Goal: Information Seeking & Learning: Learn about a topic

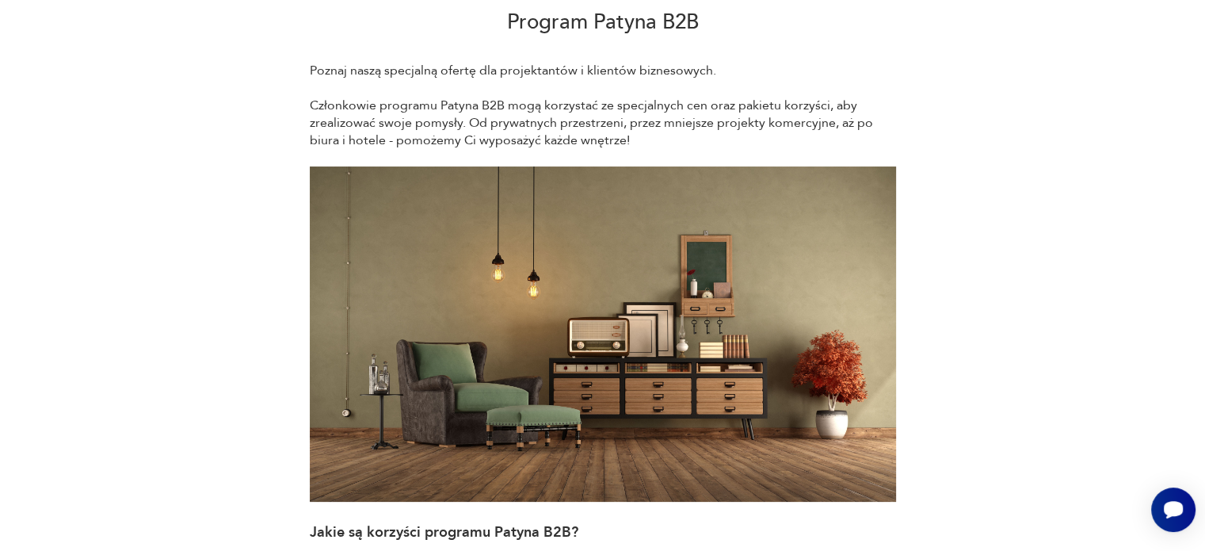
scroll to position [32, 0]
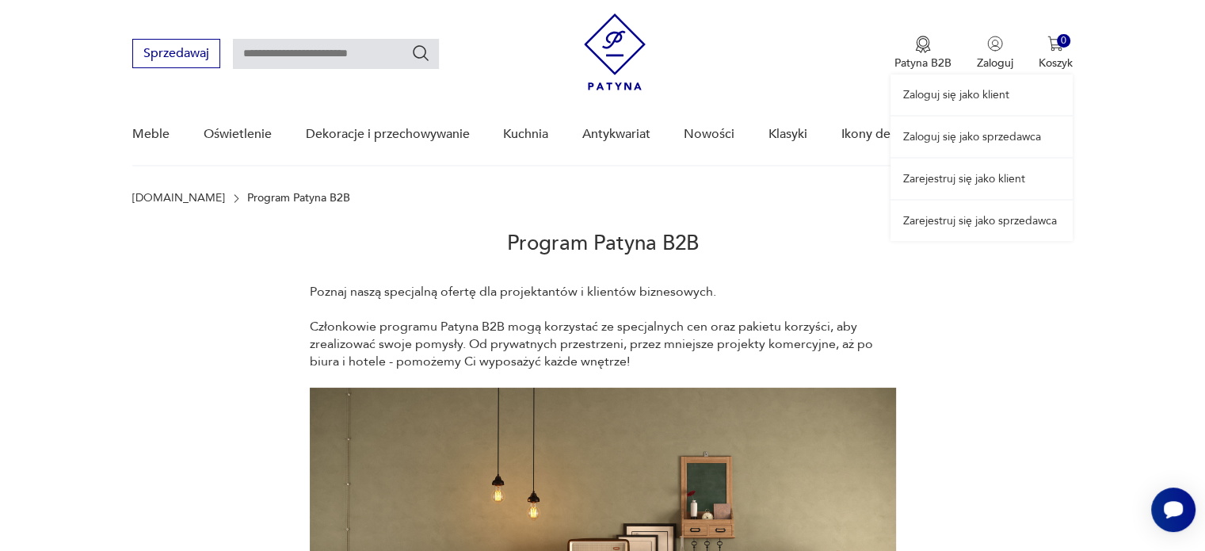
click at [958, 132] on link "Zaloguj się jako sprzedawca" at bounding box center [982, 137] width 182 height 40
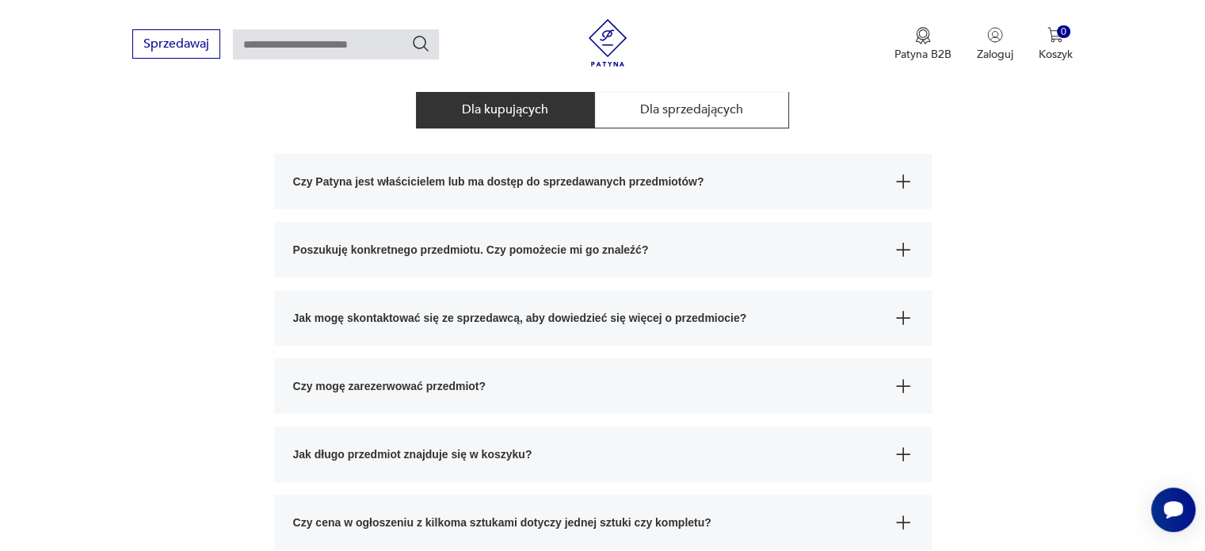
scroll to position [222, 0]
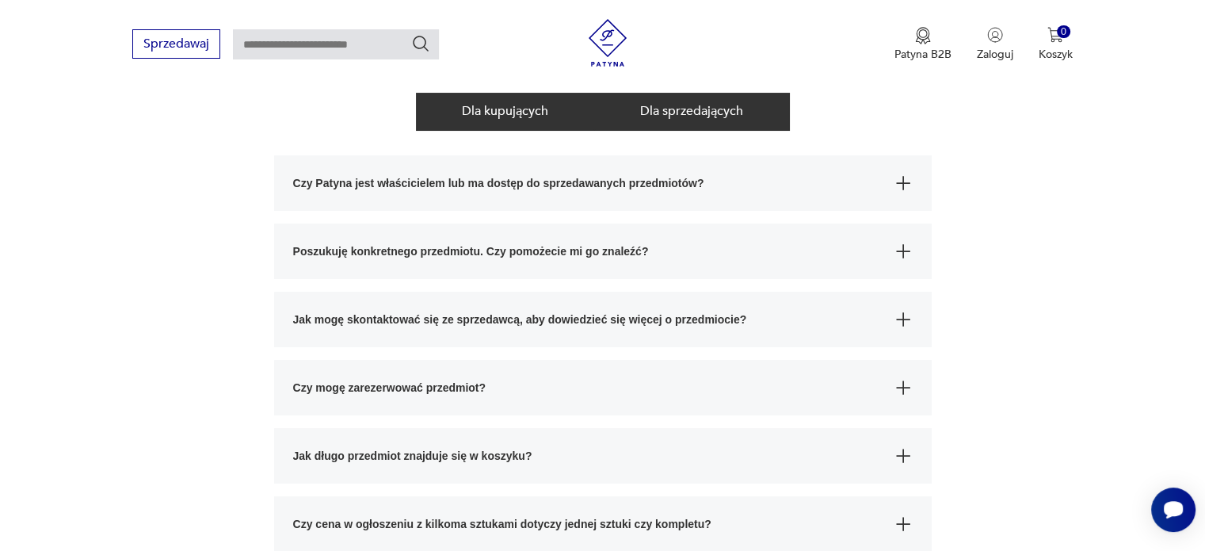
click at [647, 100] on button "Dla sprzedających" at bounding box center [691, 111] width 195 height 37
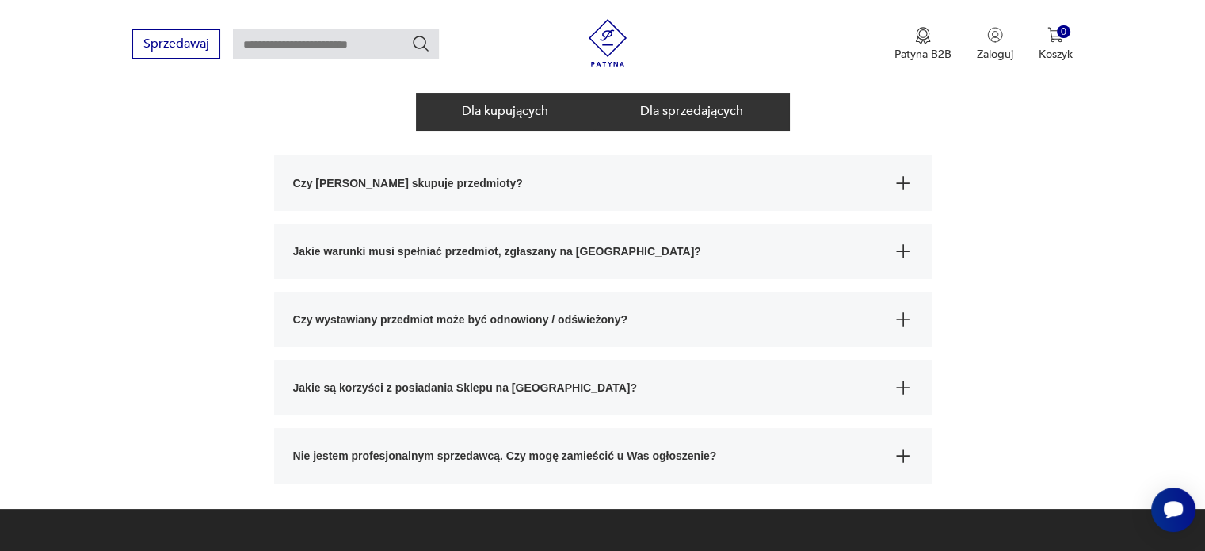
click at [468, 101] on button "Dla kupujących" at bounding box center [505, 111] width 178 height 37
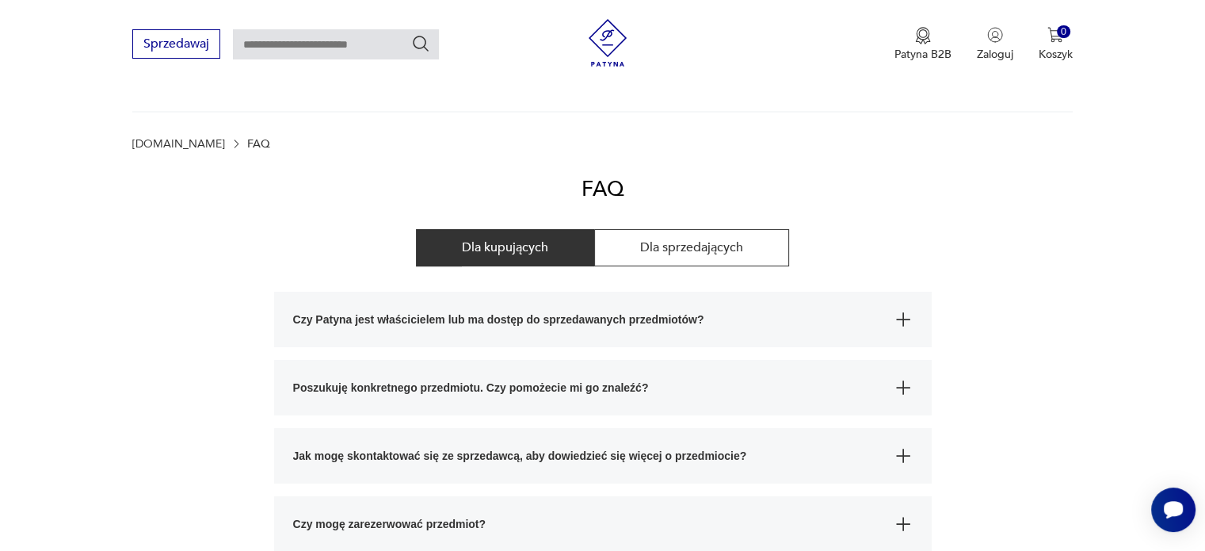
scroll to position [0, 0]
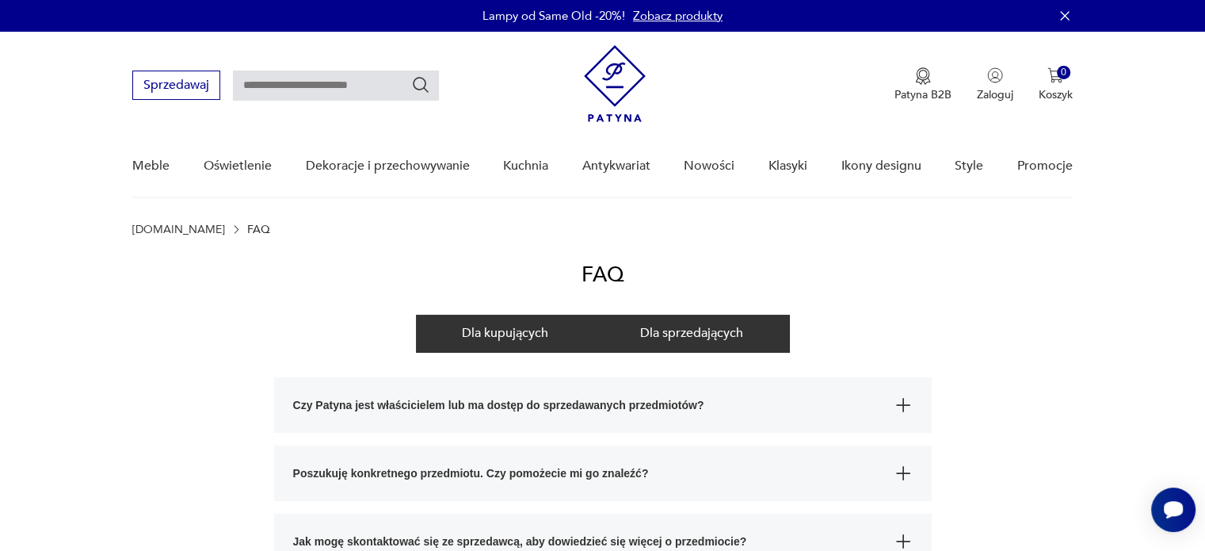
click at [683, 338] on button "Dla sprzedających" at bounding box center [691, 333] width 195 height 37
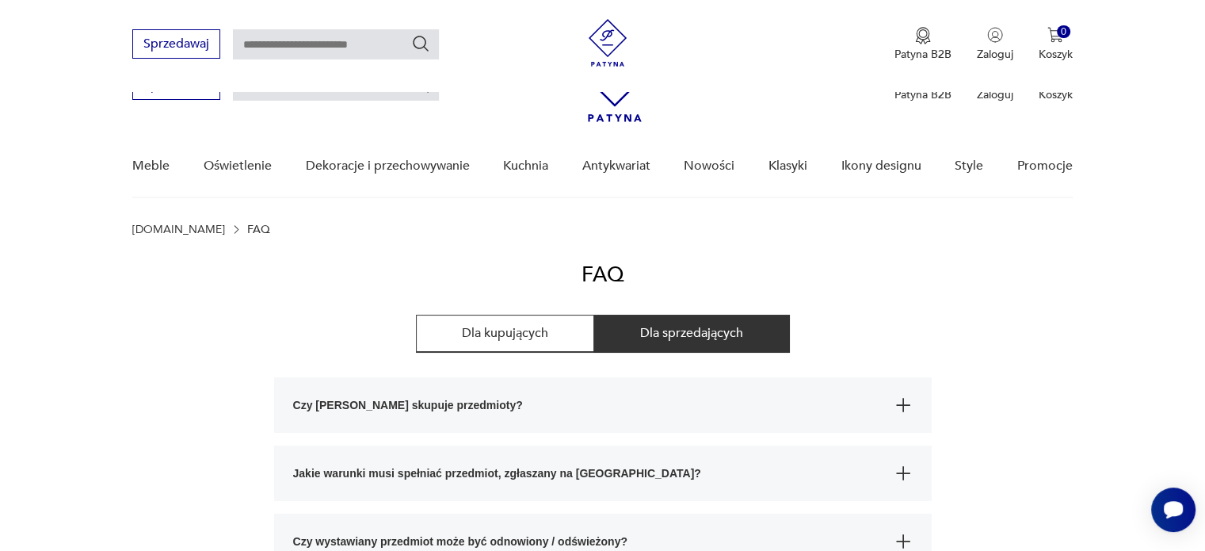
scroll to position [266, 0]
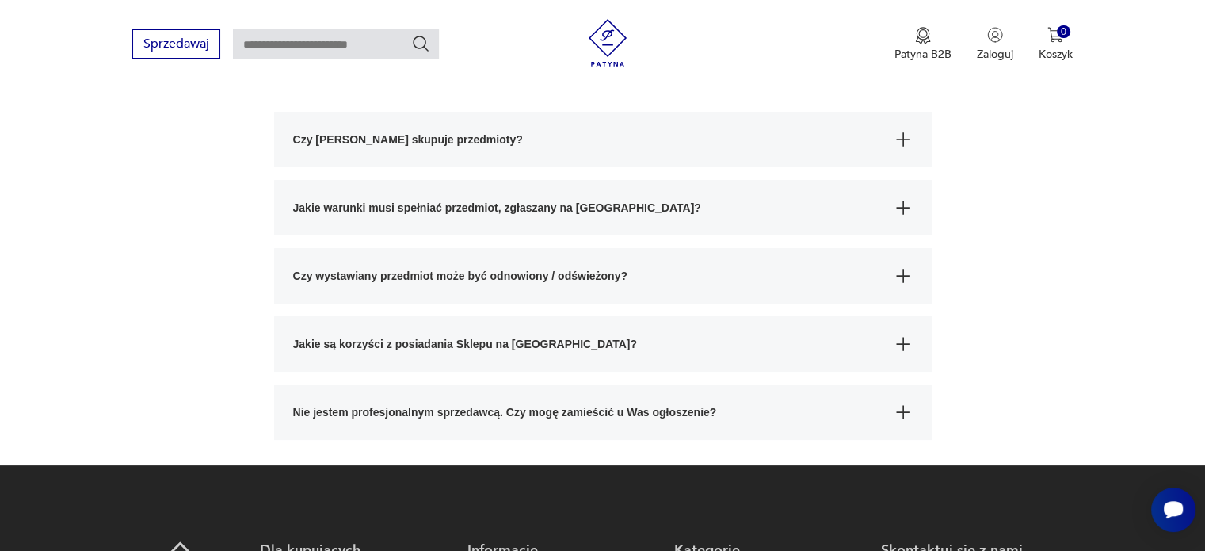
click at [440, 419] on span "Nie jestem profesjonalnym sprzedawcą. Czy mogę zamieścić u Was ogłoszenie?" at bounding box center [588, 411] width 591 height 55
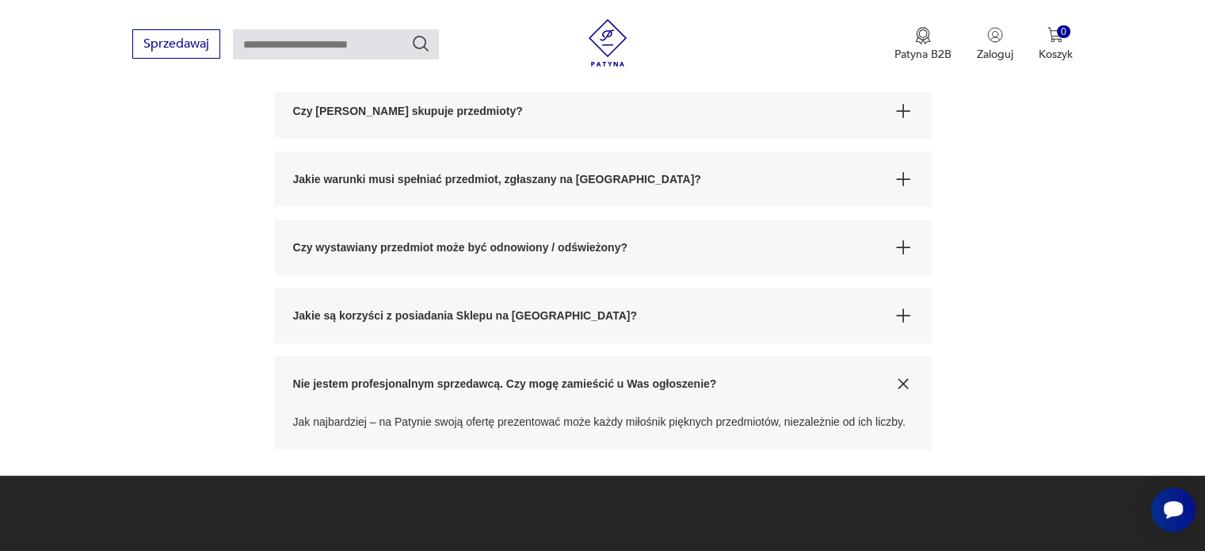
scroll to position [297, 0]
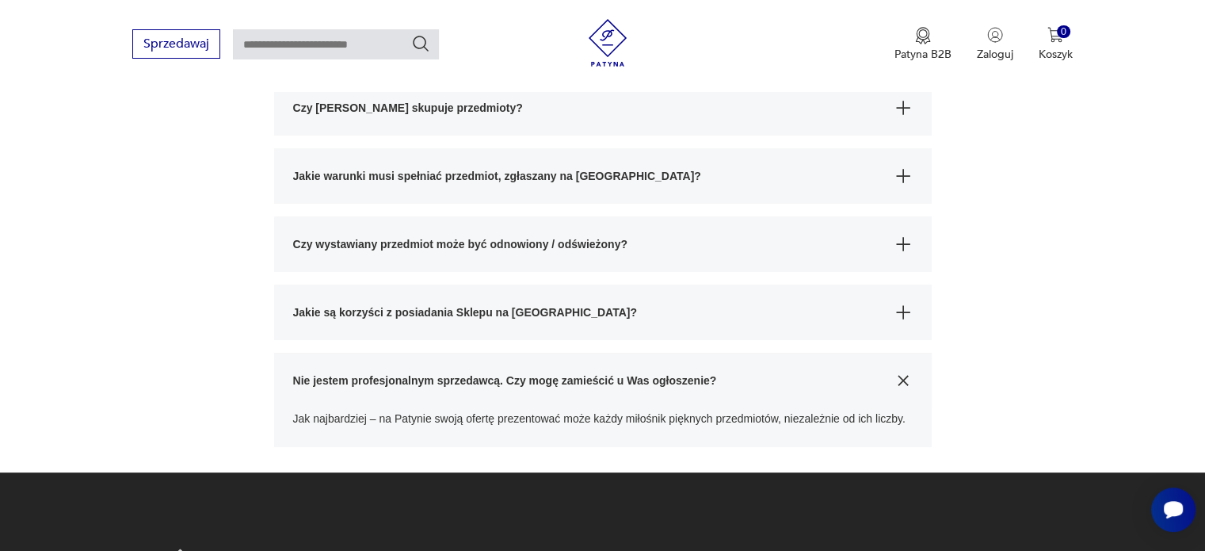
click at [371, 315] on span "Jakie są korzyści z posiadania Sklepu na [GEOGRAPHIC_DATA]?" at bounding box center [588, 312] width 591 height 55
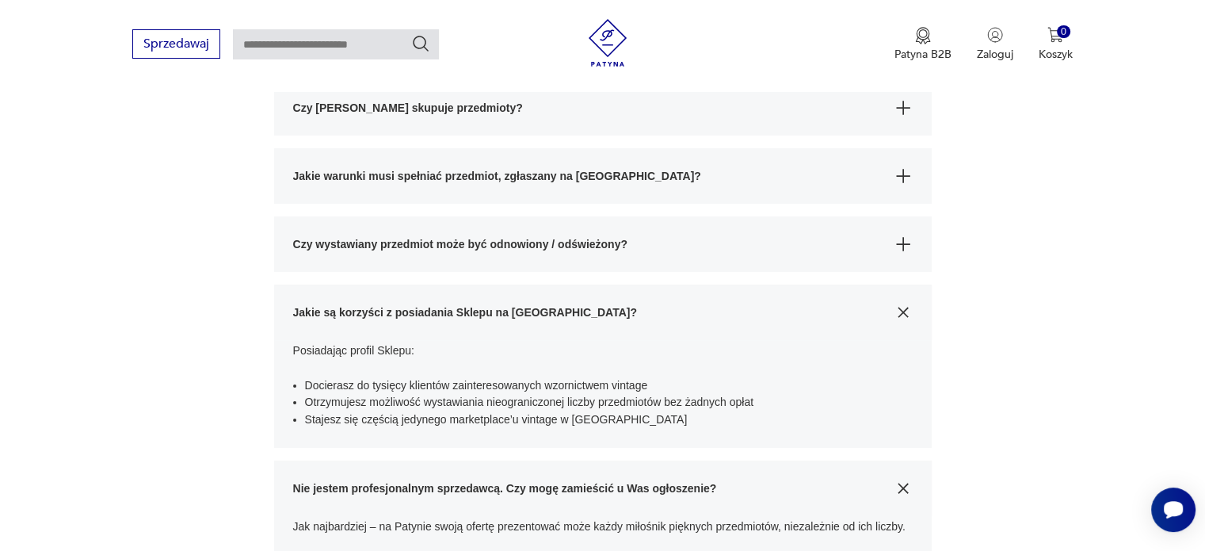
click at [362, 250] on span "Czy wystawiany przedmiot może być odnowiony / odświeżony?" at bounding box center [588, 243] width 591 height 55
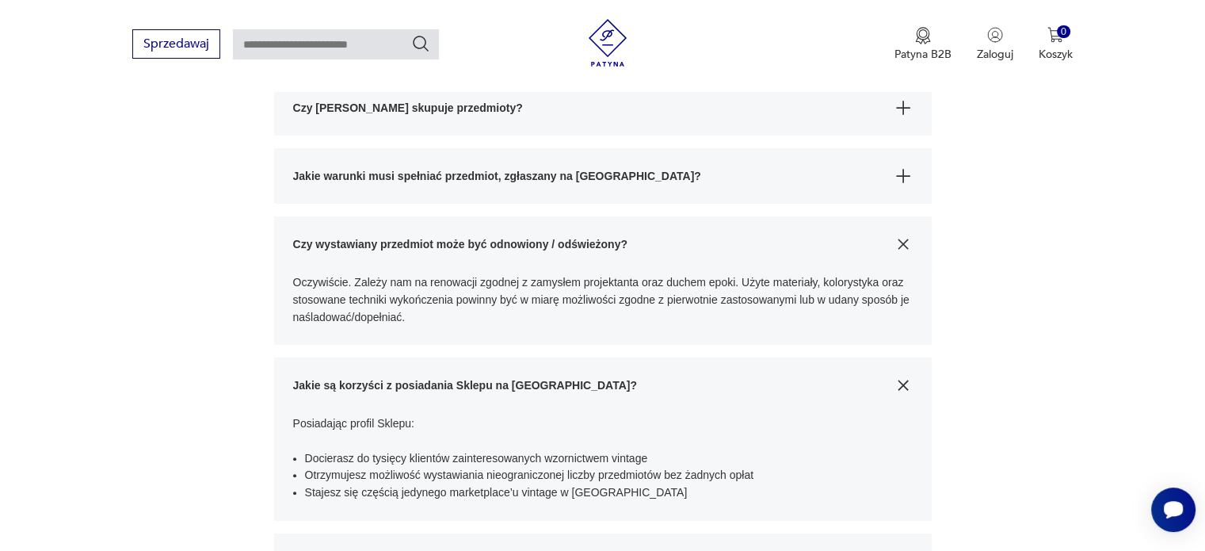
click at [357, 197] on span "Jakie warunki musi spełniać przedmiot, zgłaszany na [GEOGRAPHIC_DATA]?" at bounding box center [588, 175] width 591 height 55
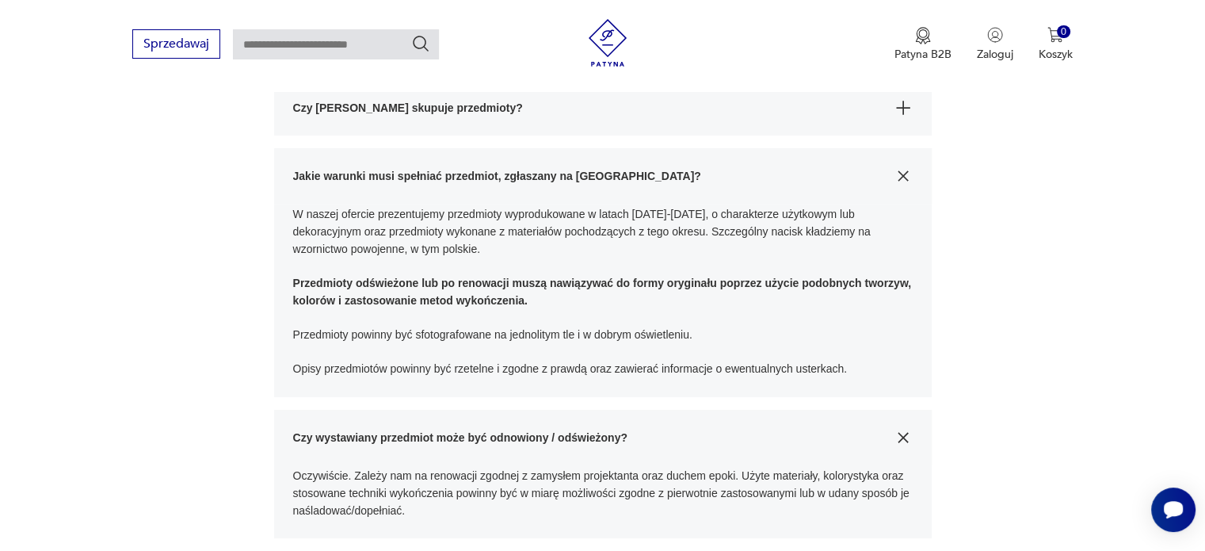
scroll to position [228, 0]
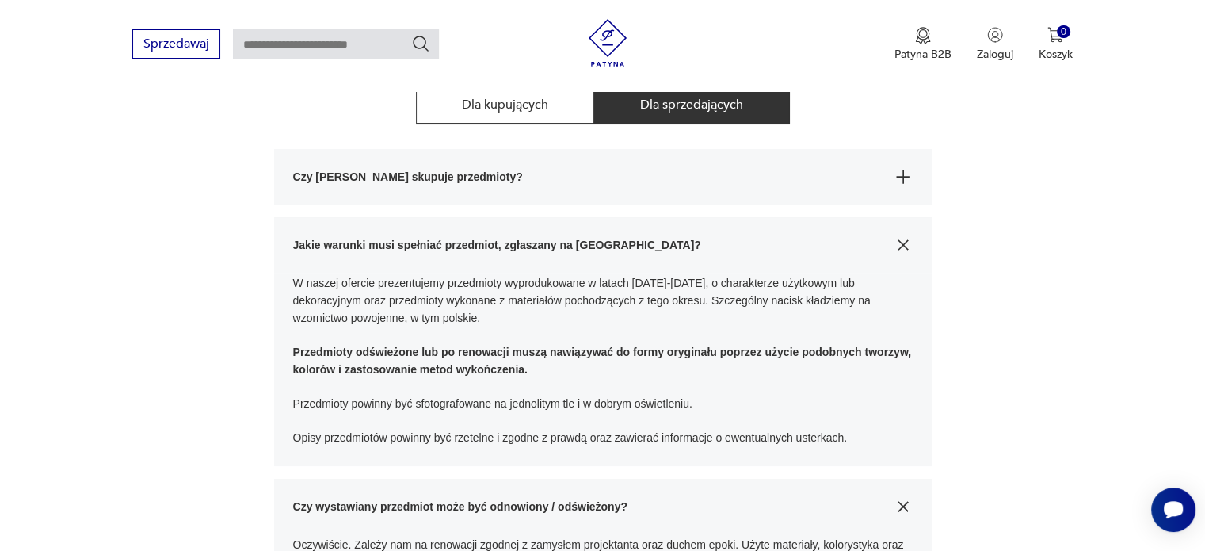
click at [358, 164] on span "Czy [PERSON_NAME] skupuje przedmioty?" at bounding box center [588, 176] width 591 height 55
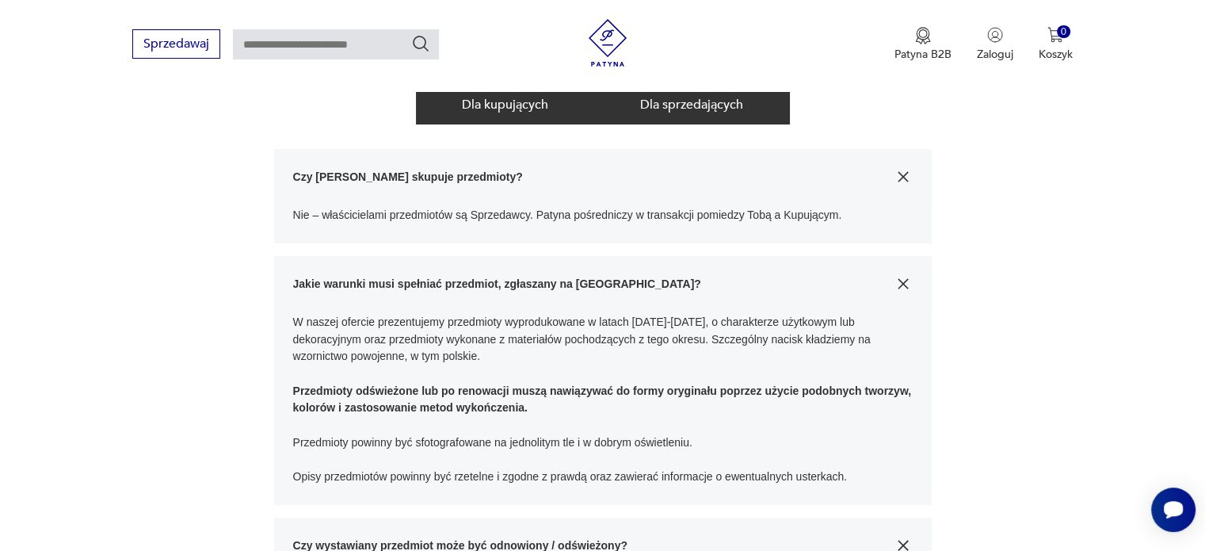
click at [472, 105] on button "Dla kupujących" at bounding box center [505, 104] width 178 height 37
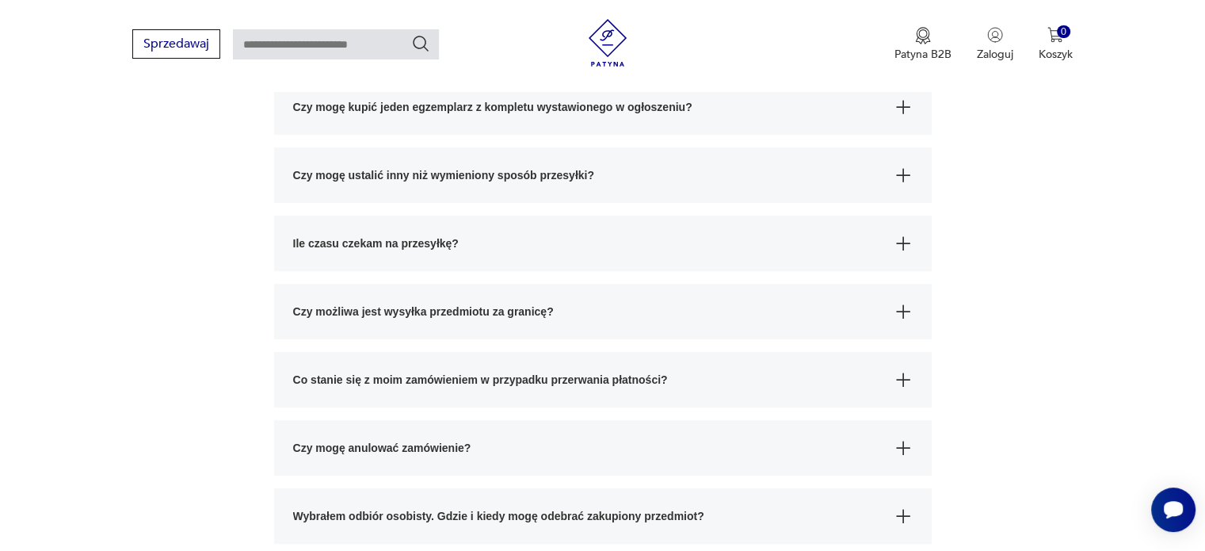
scroll to position [707, 0]
click at [350, 234] on span "Ile czasu czekam na przesyłkę?" at bounding box center [588, 243] width 591 height 55
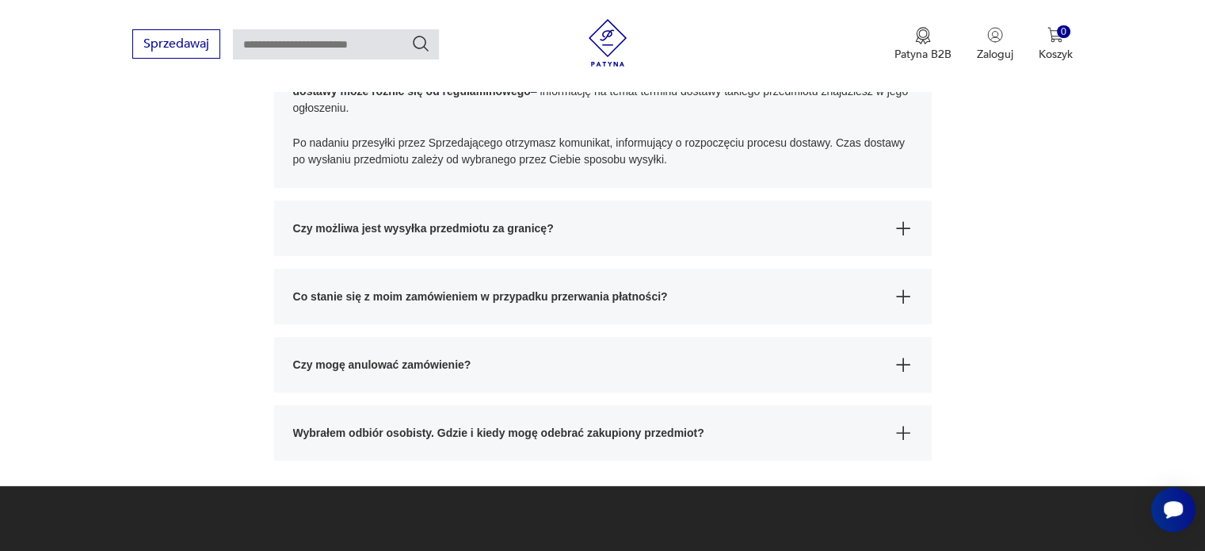
scroll to position [932, 0]
click at [351, 345] on span "Czy mogę anulować zamówienie?" at bounding box center [588, 364] width 591 height 55
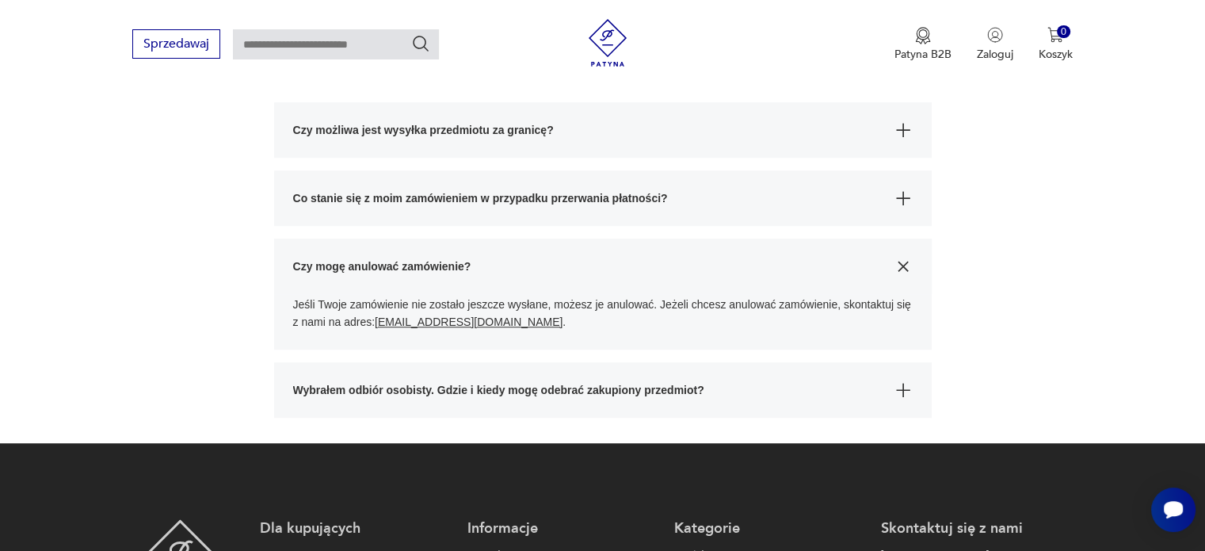
scroll to position [1032, 0]
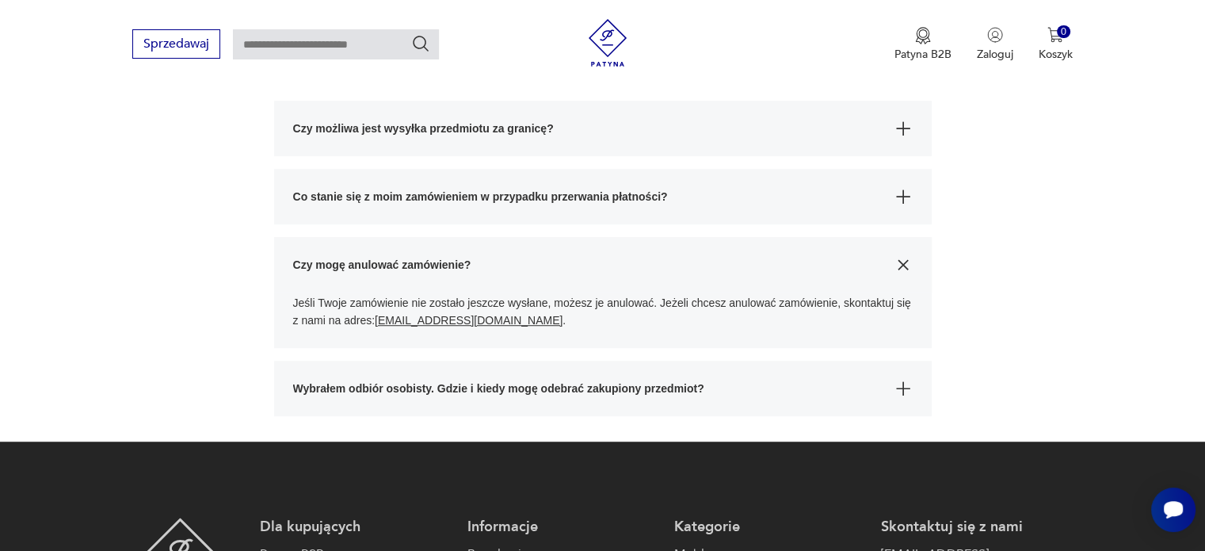
click at [425, 389] on span "Wybrałem odbiór osobisty. Gdzie i kiedy mogę odebrać zakupiony przedmiot?" at bounding box center [588, 388] width 591 height 55
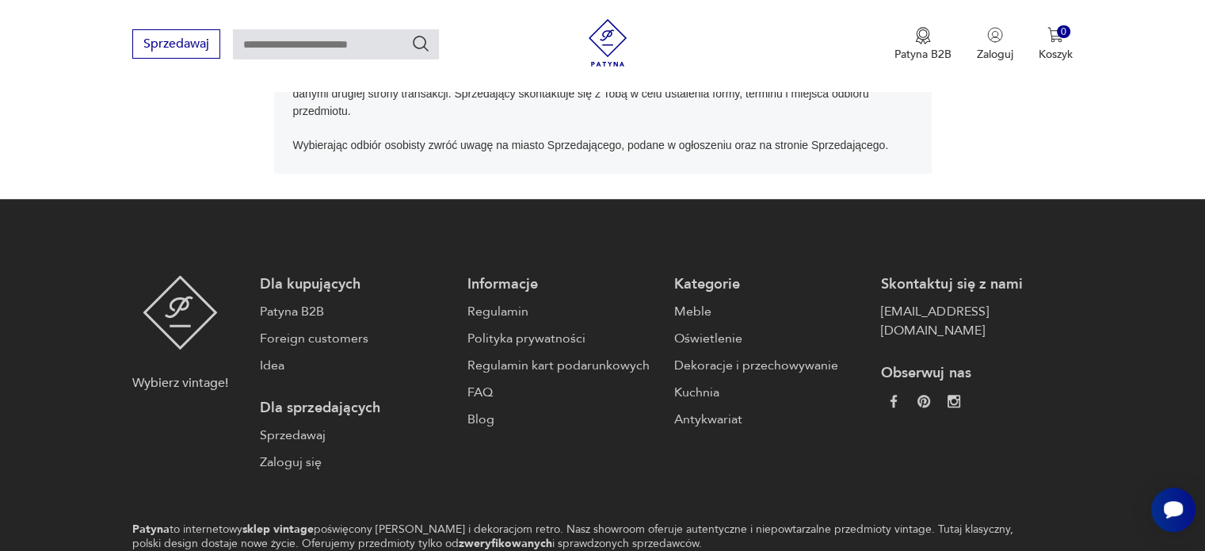
scroll to position [1382, 0]
click at [312, 313] on link "Patyna B2B" at bounding box center [355, 311] width 191 height 19
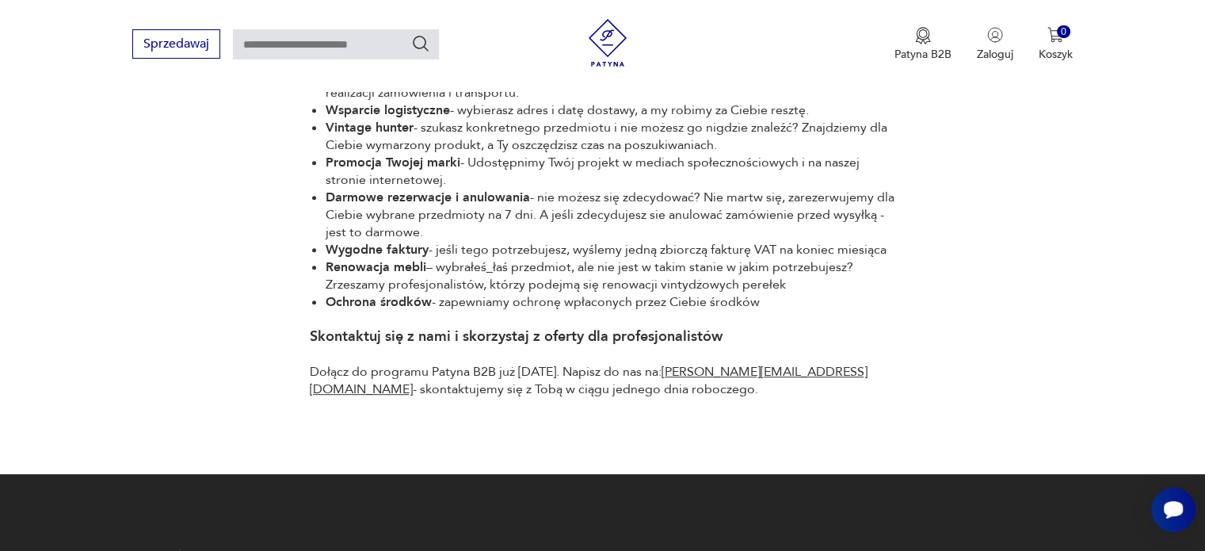
scroll to position [813, 0]
click at [705, 193] on li "Darmowe rezerwacje i anulowania - nie możesz się zdecydować? Nie martw się, zar…" at bounding box center [611, 215] width 571 height 52
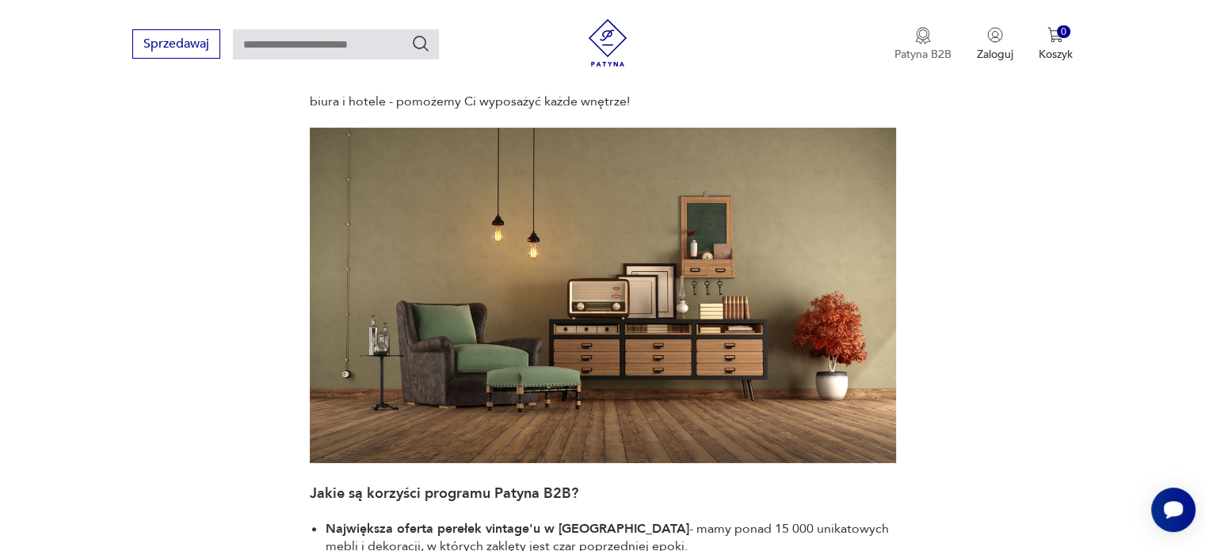
scroll to position [284, 0]
